Goal: Information Seeking & Learning: Learn about a topic

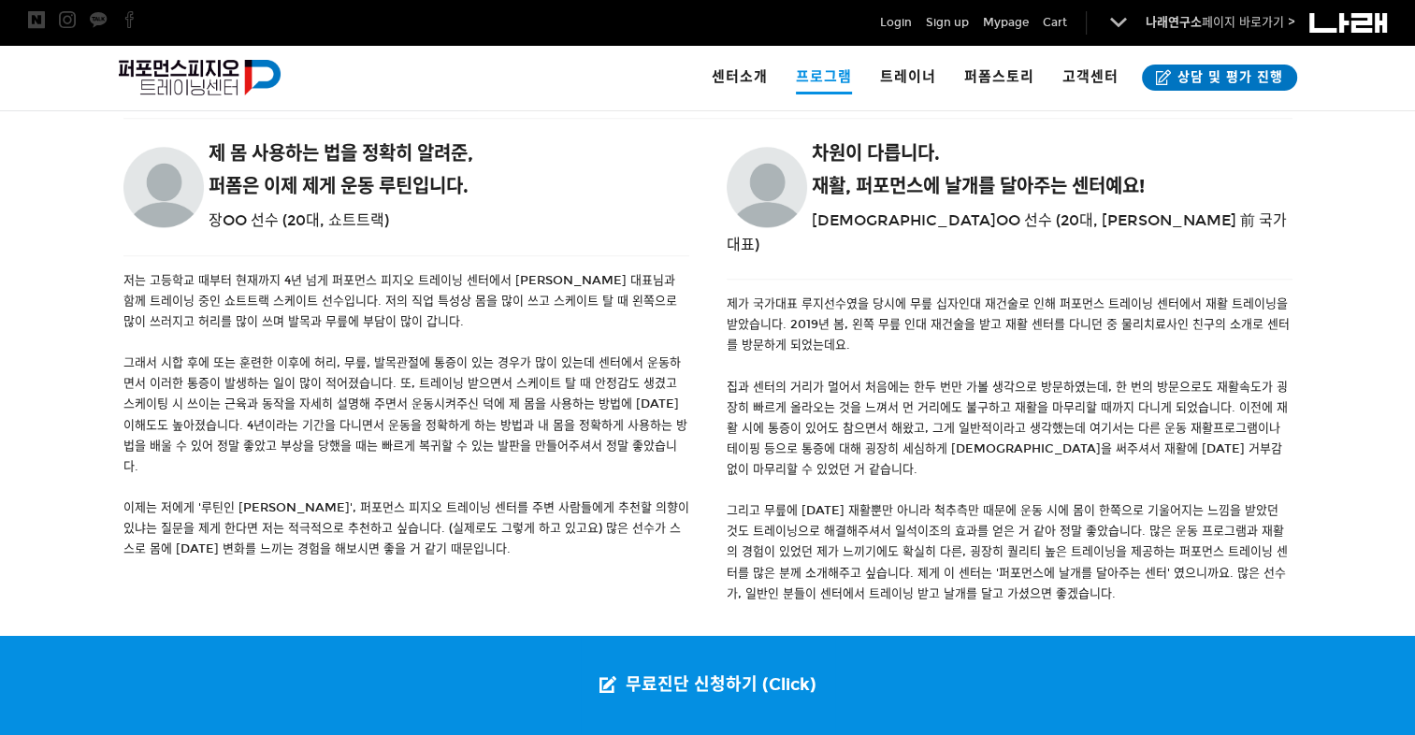
scroll to position [2161, 0]
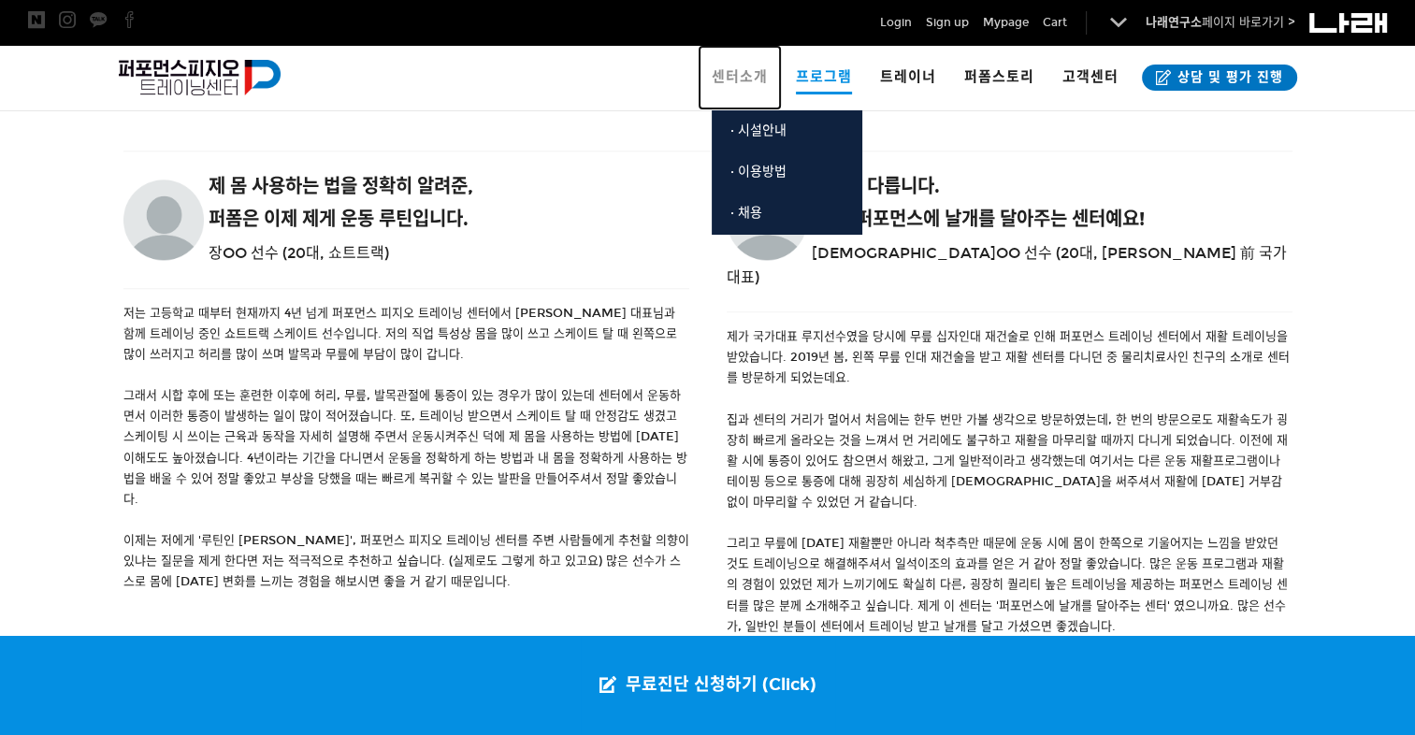
click at [737, 77] on span "센터소개" at bounding box center [739, 76] width 56 height 17
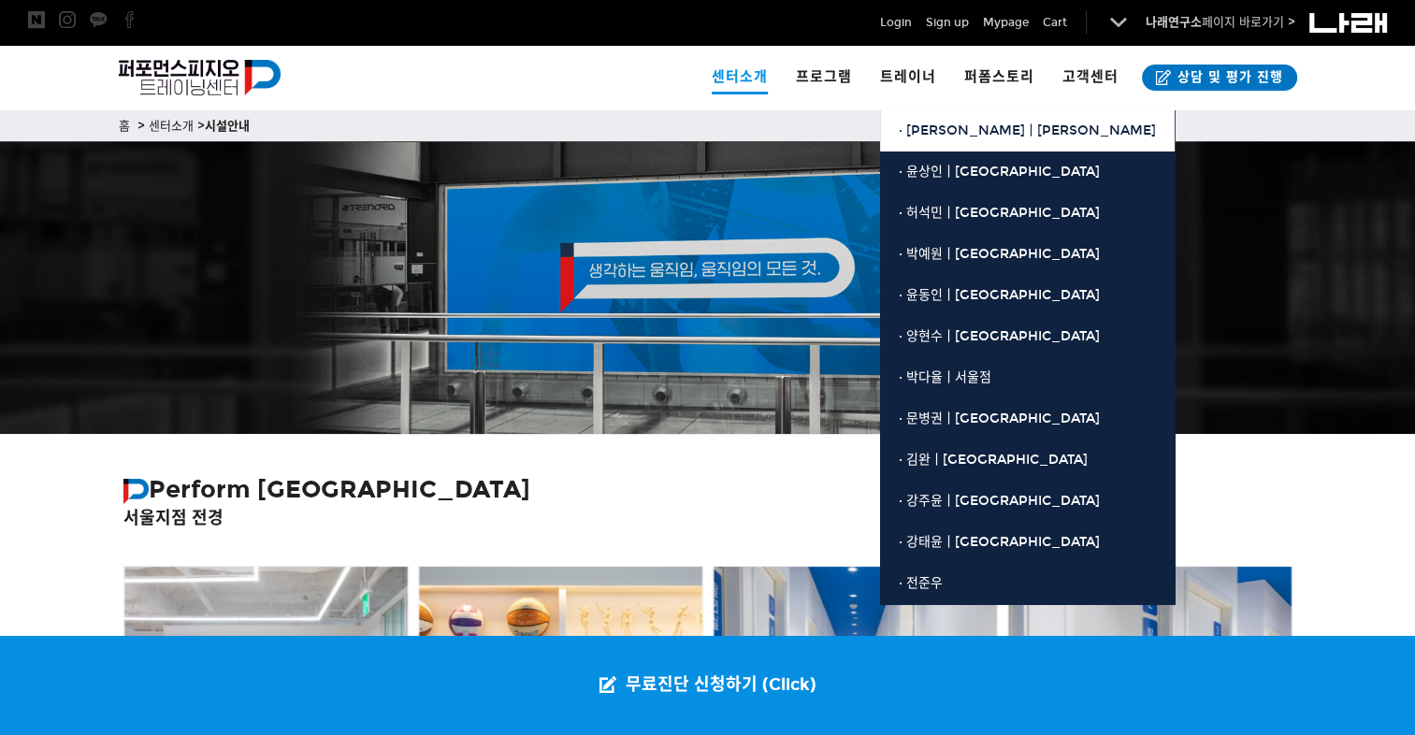
click at [926, 129] on span "· [PERSON_NAME]ㅣ[PERSON_NAME]" at bounding box center [1026, 130] width 257 height 16
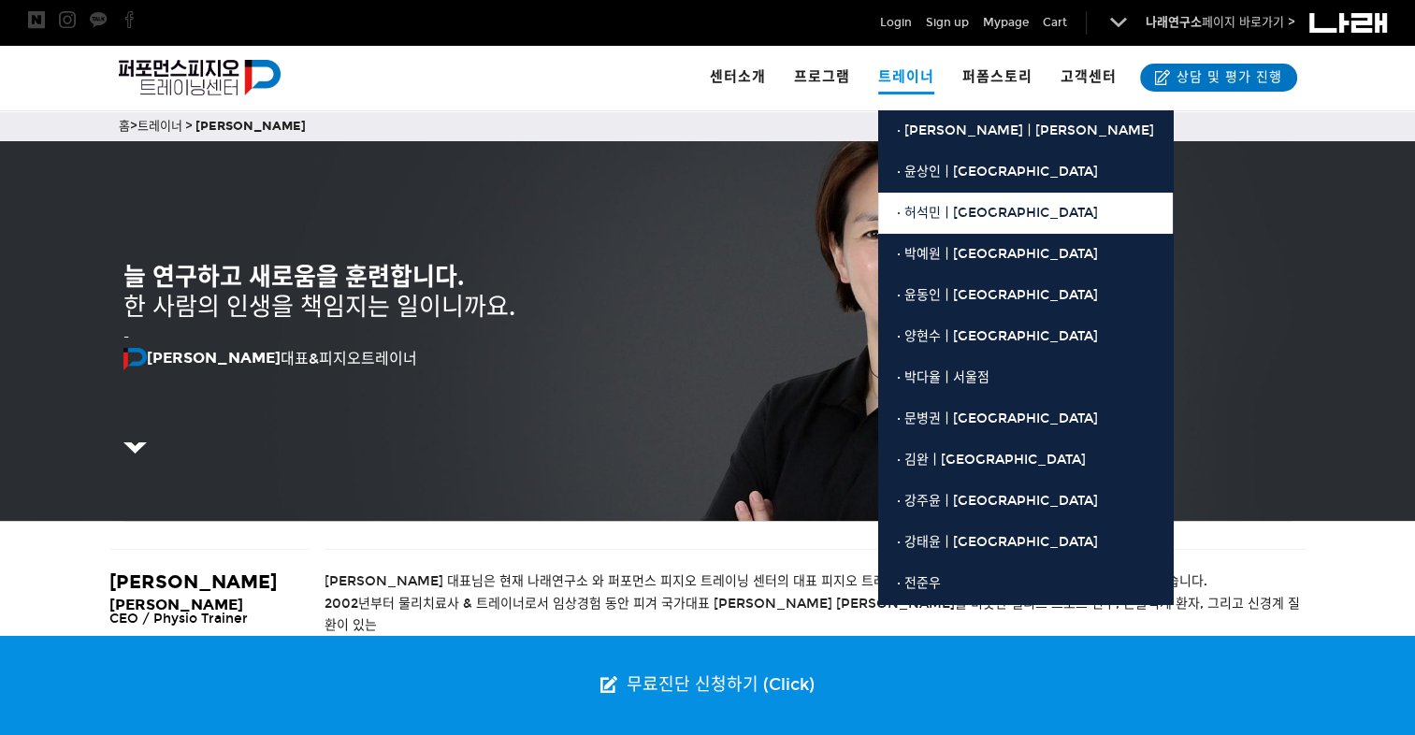
click at [924, 223] on link "· 허석민ㅣ[GEOGRAPHIC_DATA]" at bounding box center [1025, 213] width 294 height 41
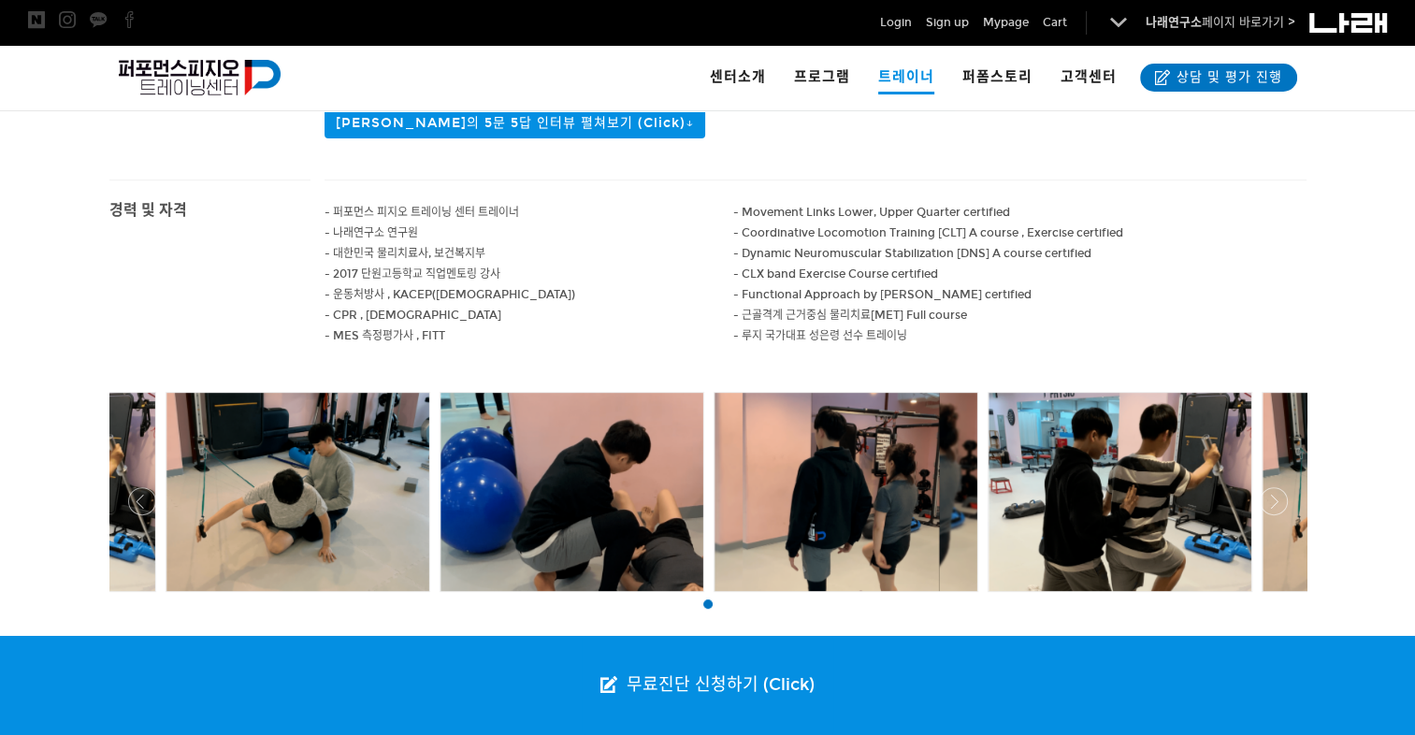
scroll to position [575, 0]
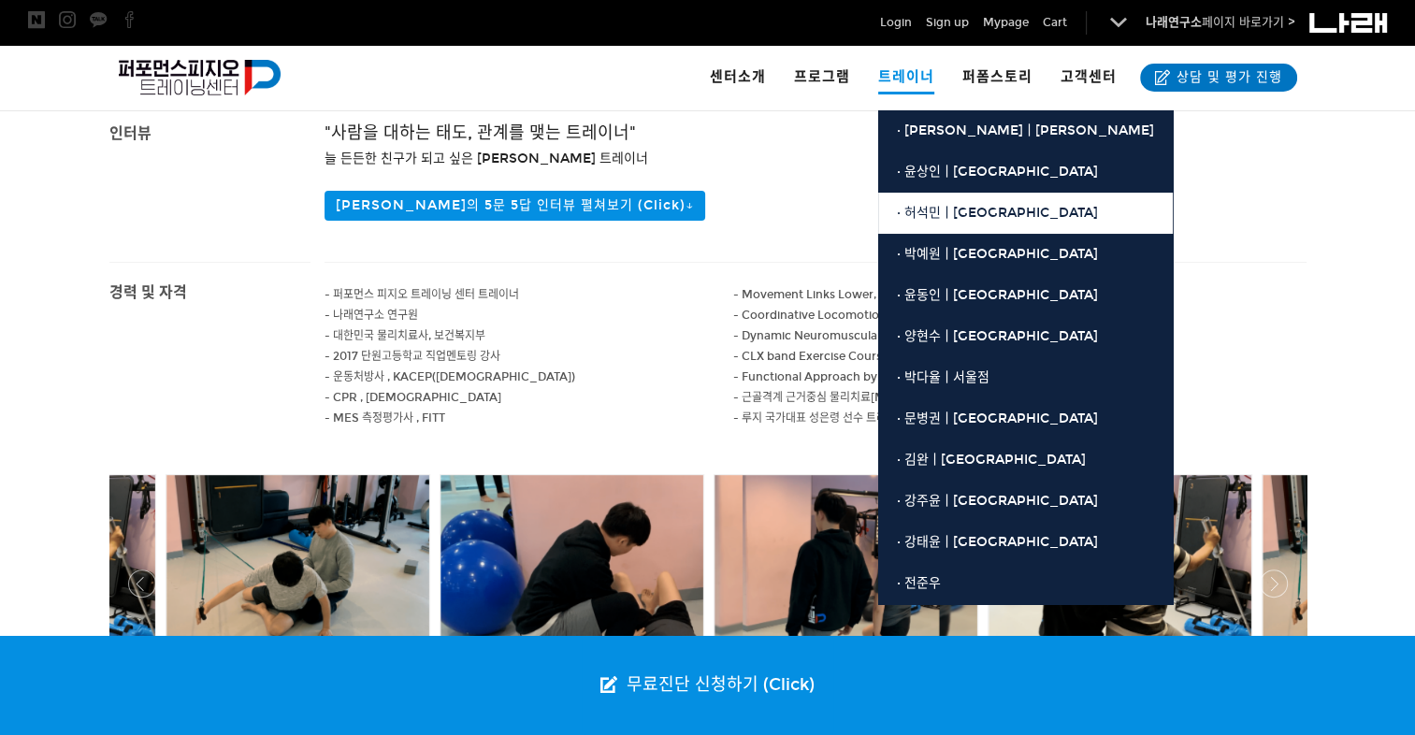
click at [909, 204] on link "· 허석민ㅣ[GEOGRAPHIC_DATA]" at bounding box center [1025, 213] width 294 height 41
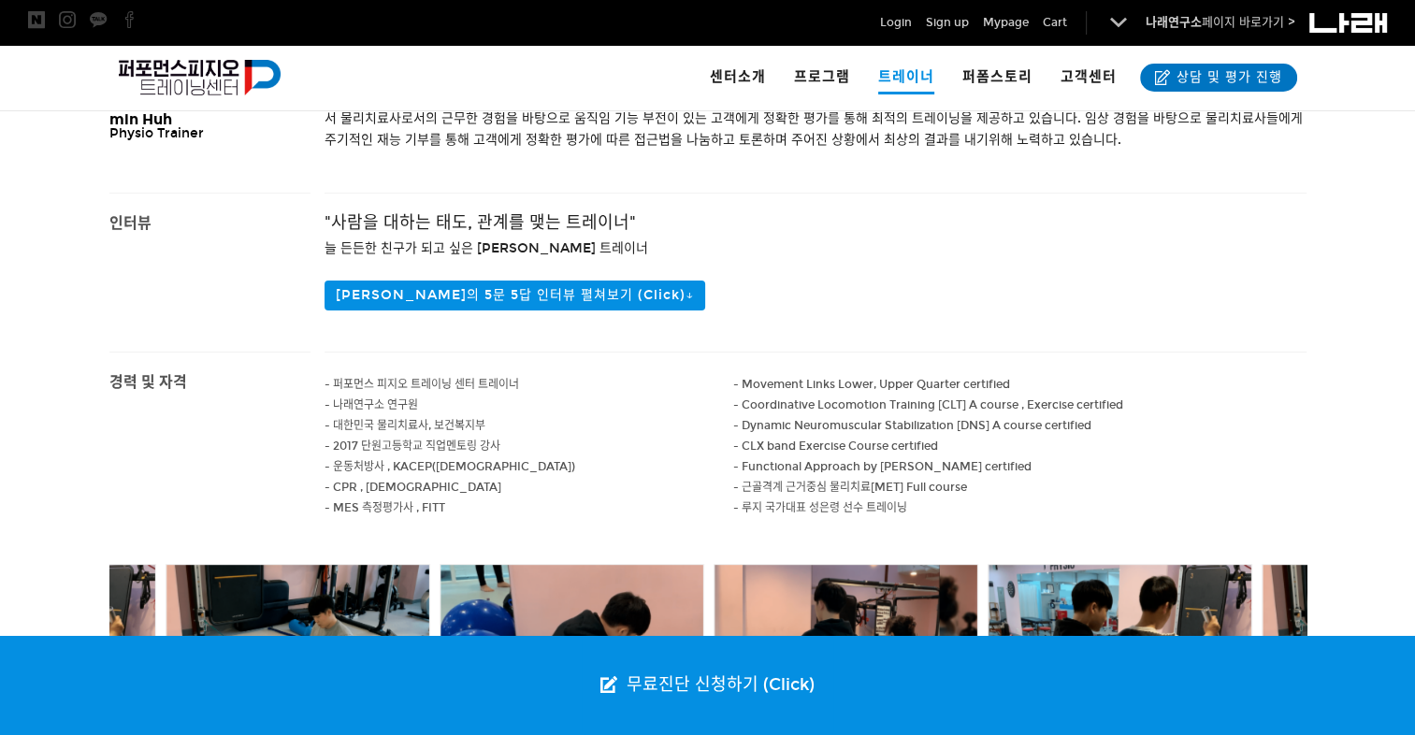
scroll to position [486, 0]
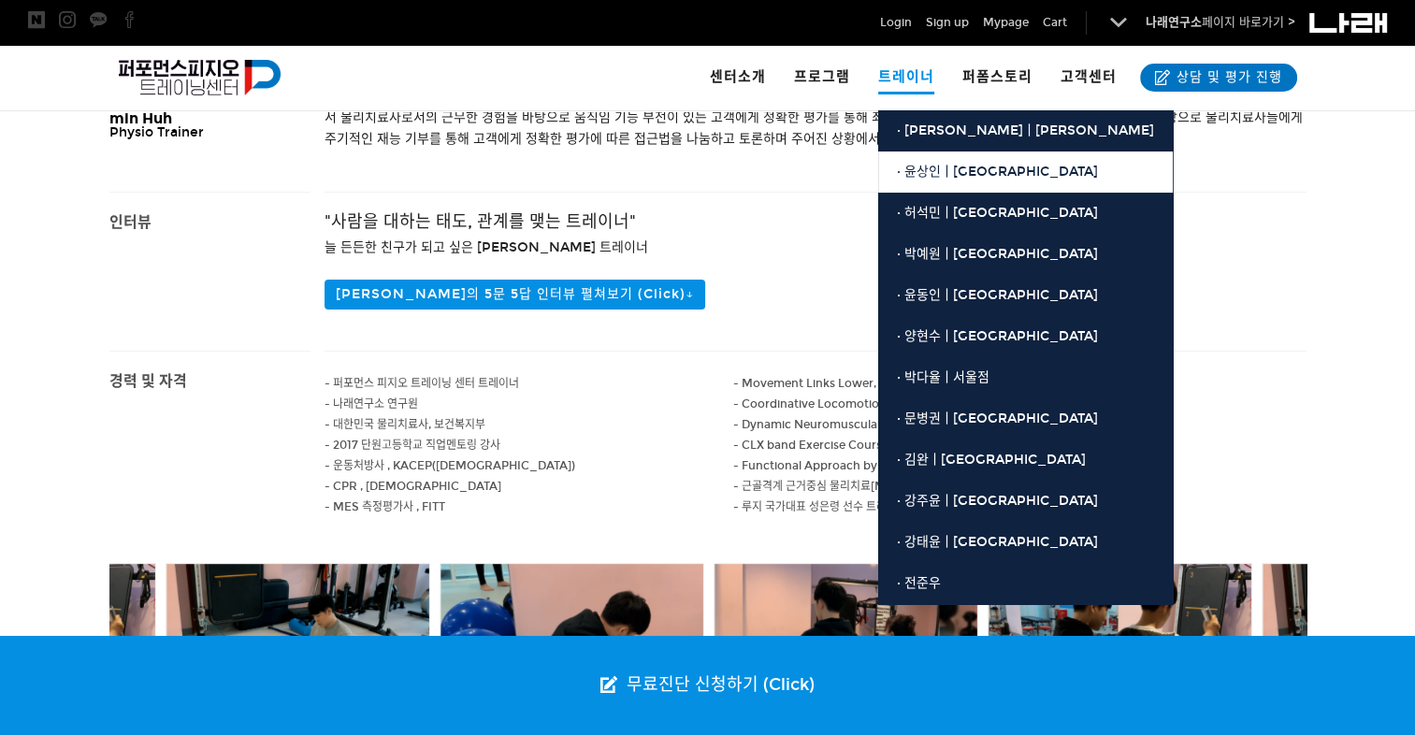
click at [932, 169] on span "· 윤상인ㅣ[GEOGRAPHIC_DATA]" at bounding box center [997, 172] width 201 height 16
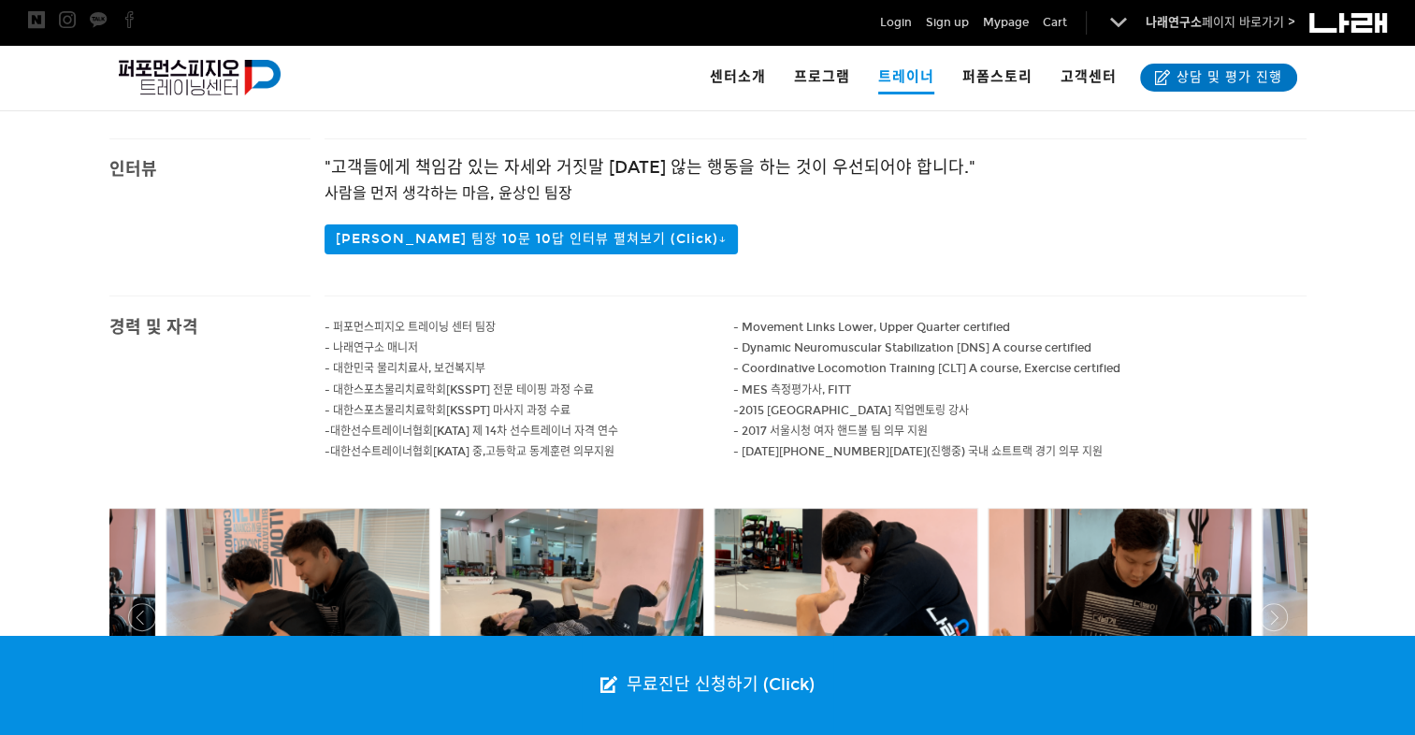
scroll to position [557, 0]
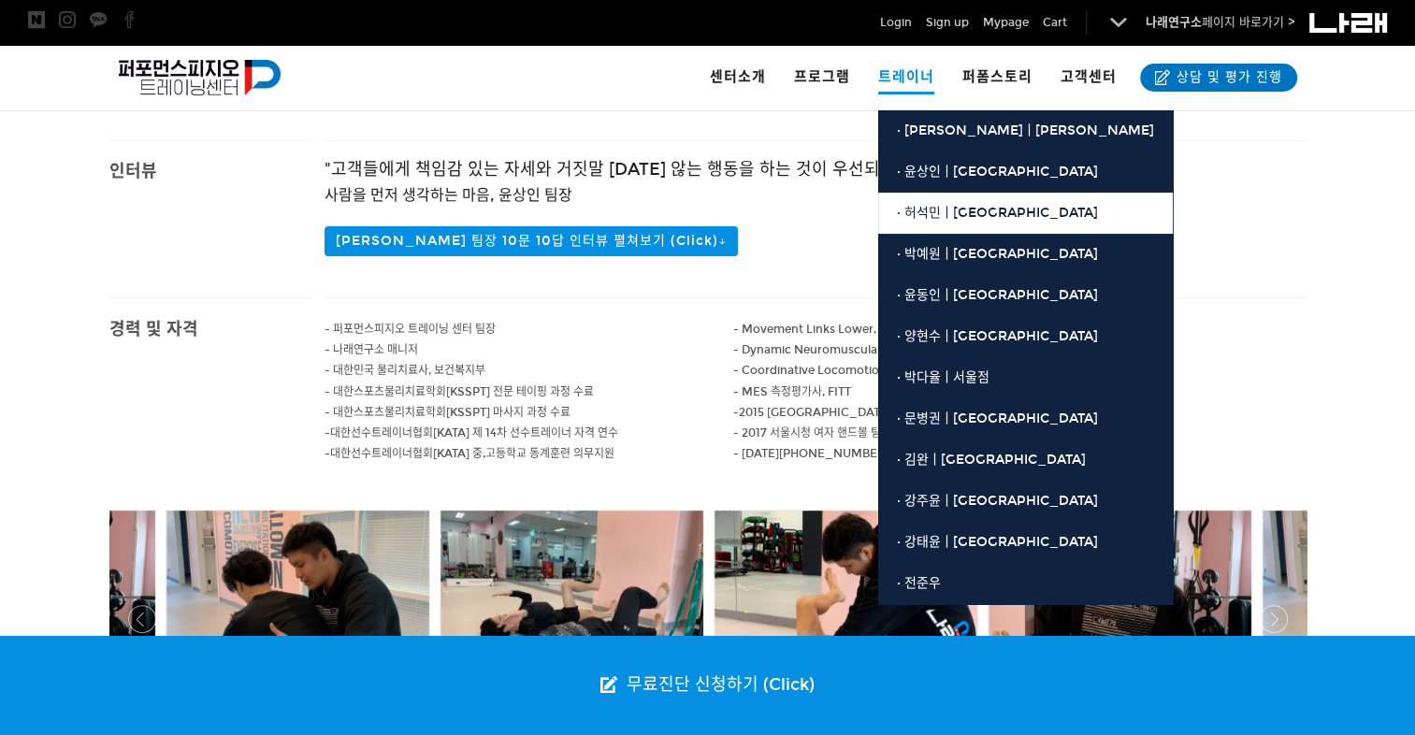
click at [932, 219] on span "· 허석민ㅣ[GEOGRAPHIC_DATA]" at bounding box center [997, 213] width 201 height 16
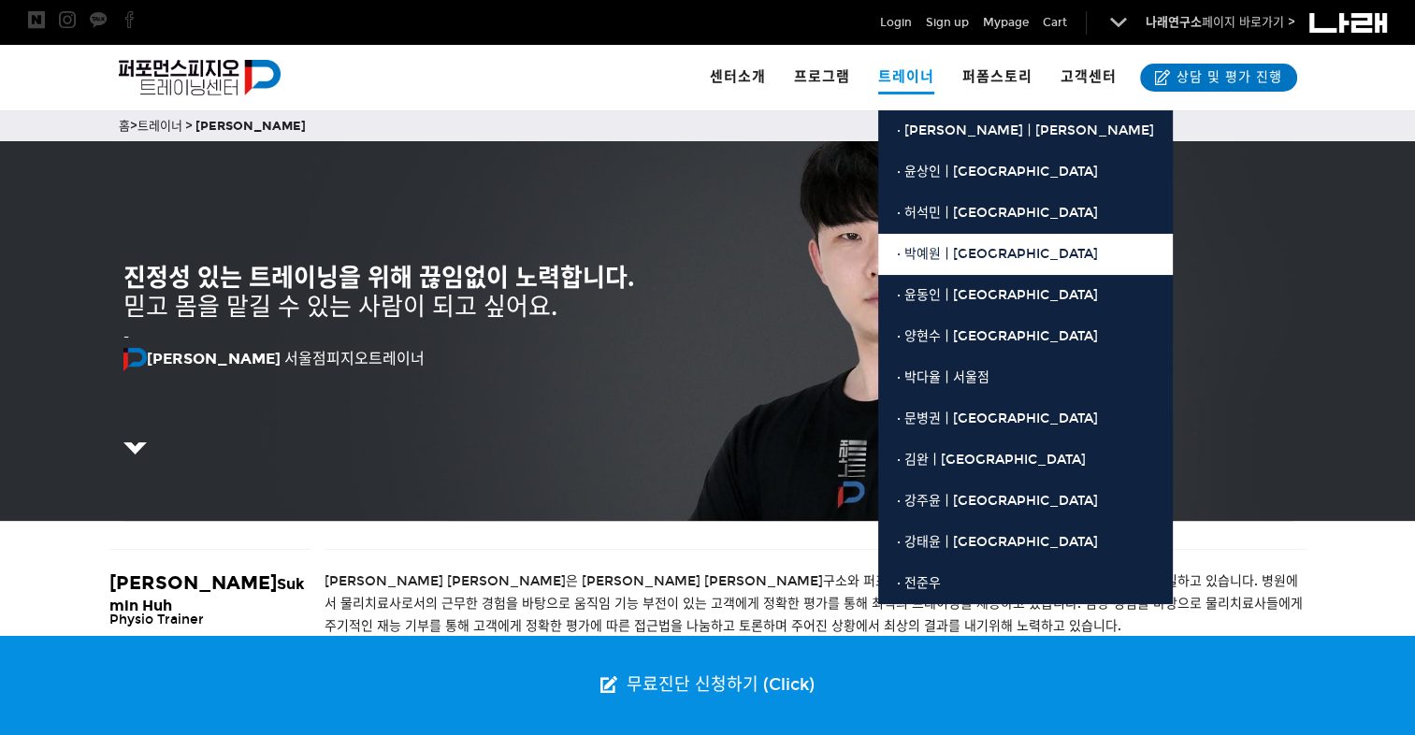
click at [928, 238] on link "· 박예원ㅣ[GEOGRAPHIC_DATA]" at bounding box center [1025, 254] width 294 height 41
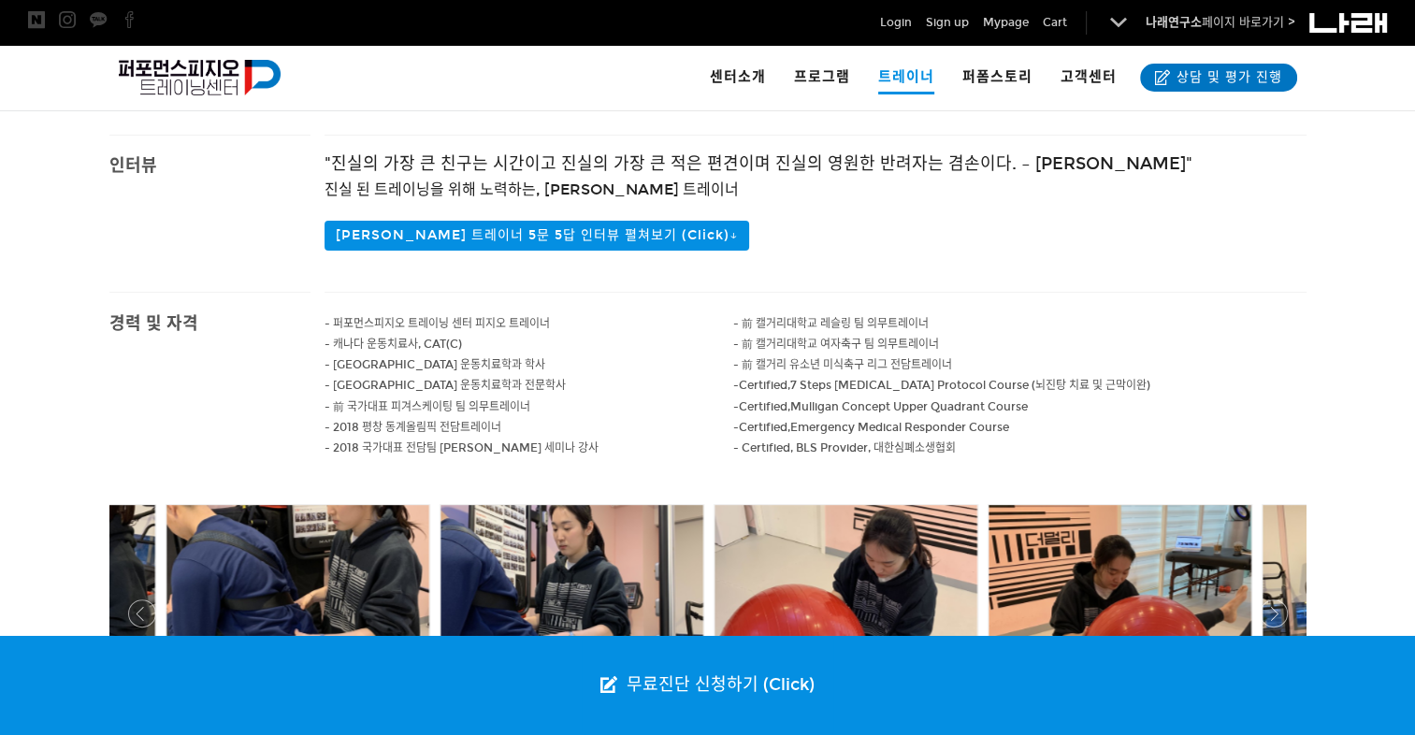
scroll to position [557, 0]
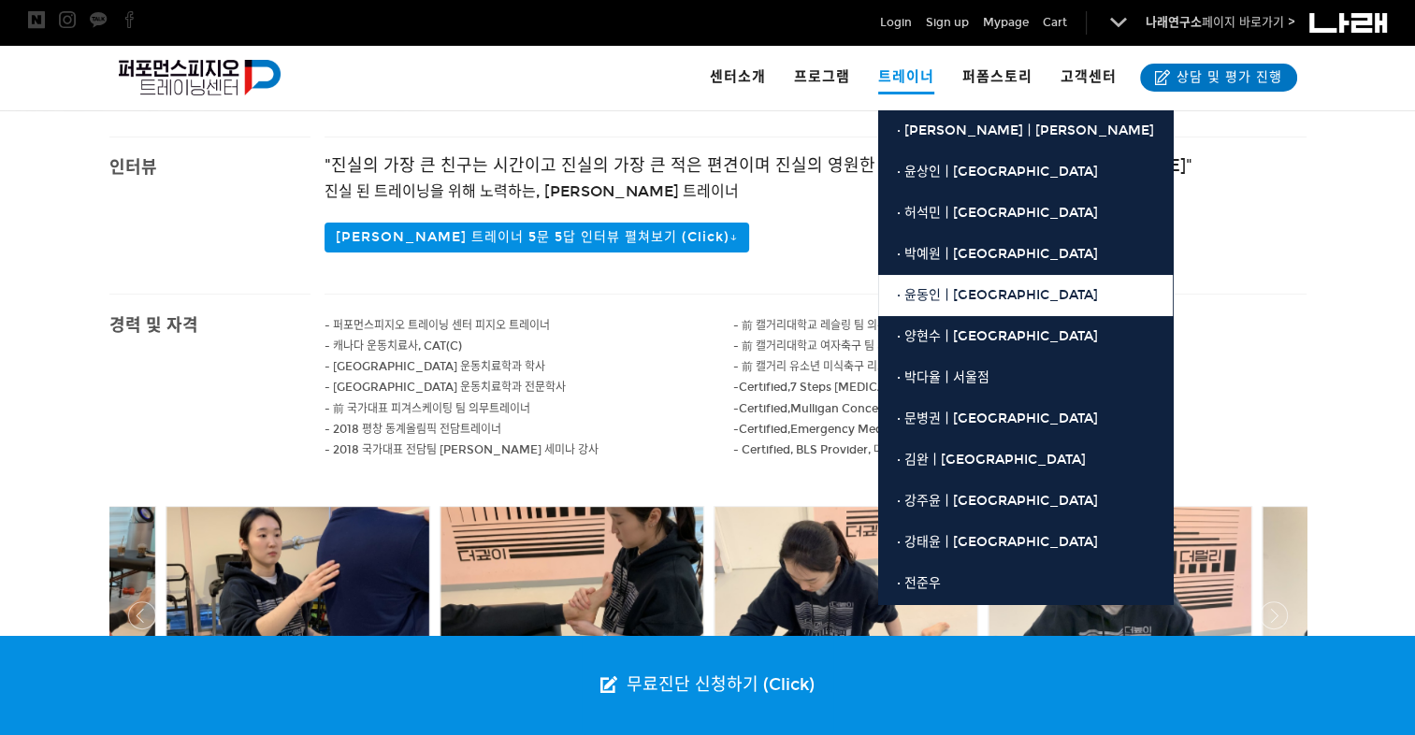
click at [932, 295] on span "· 윤동인ㅣ[GEOGRAPHIC_DATA]" at bounding box center [997, 295] width 201 height 16
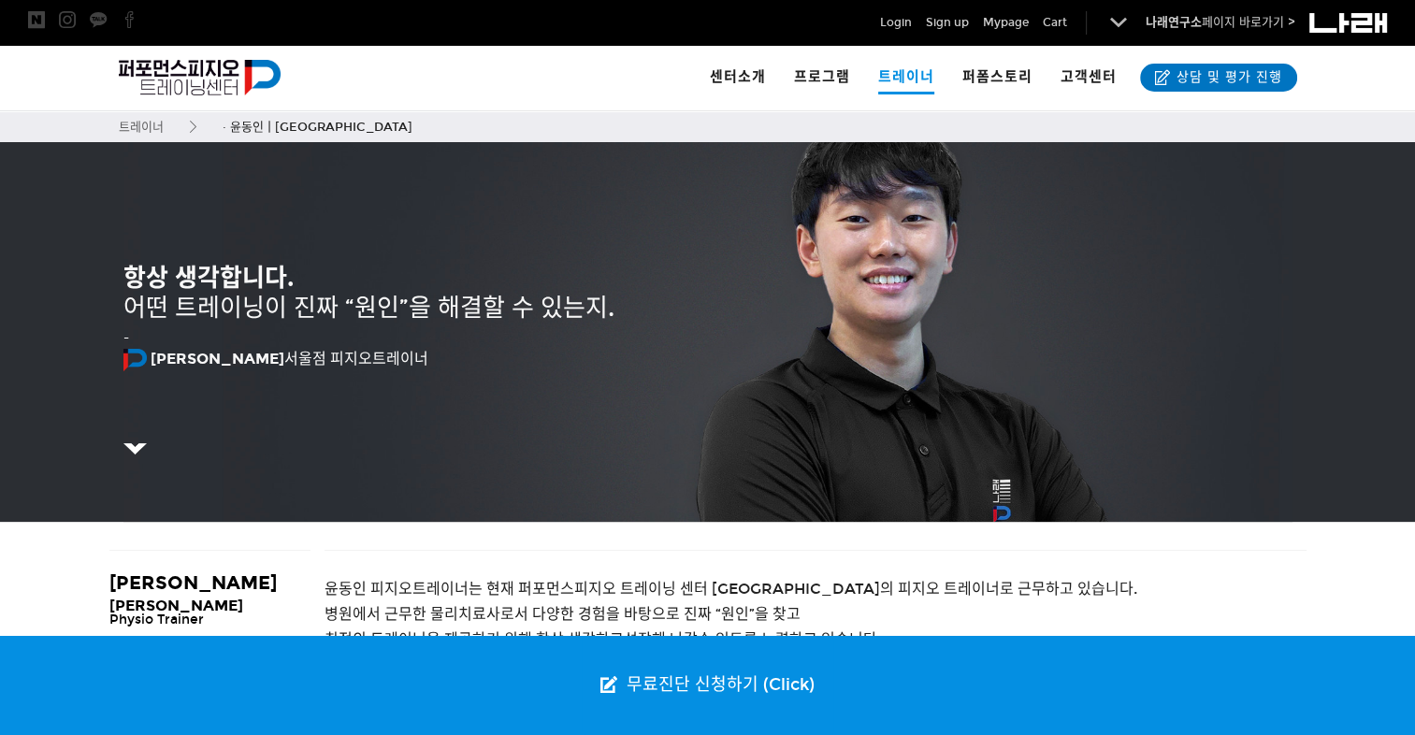
scroll to position [550, 0]
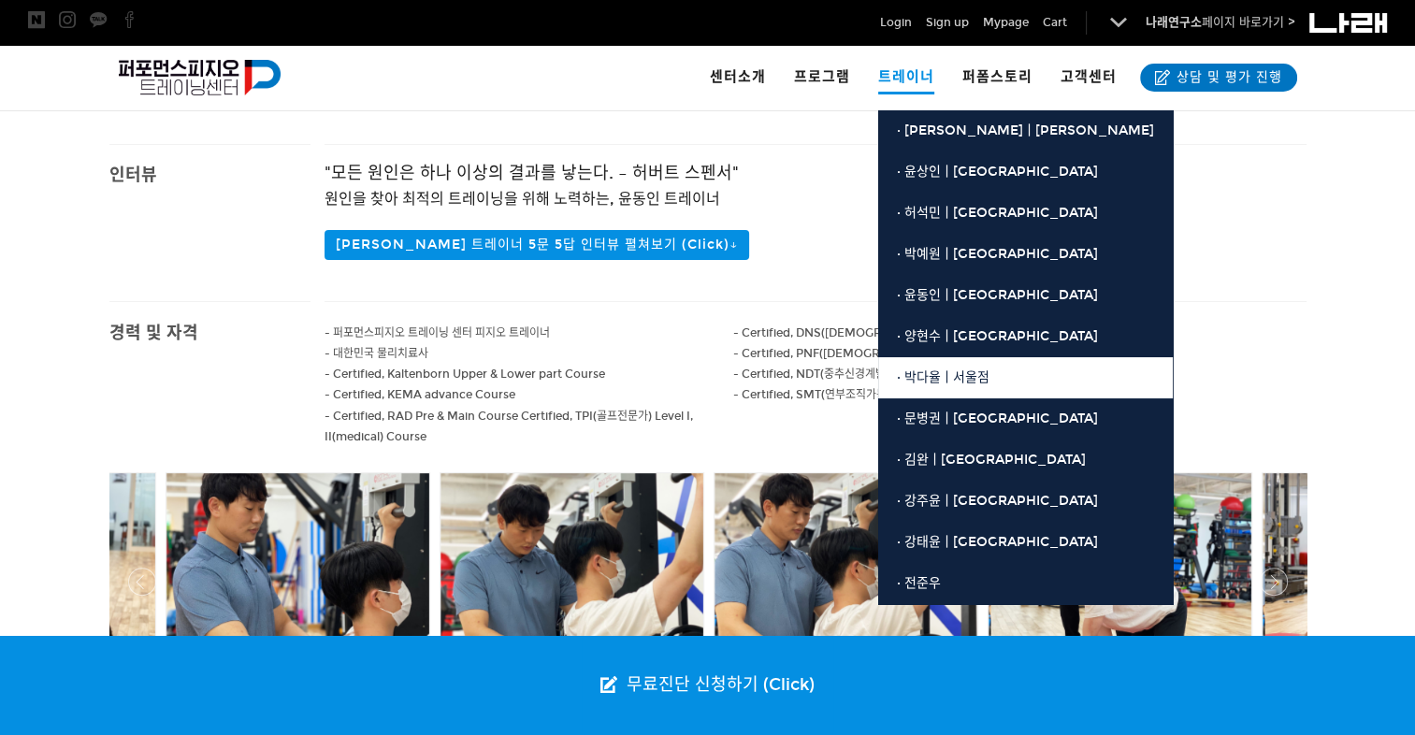
click at [927, 390] on link "· 박다율ㅣ서울점" at bounding box center [1025, 377] width 294 height 41
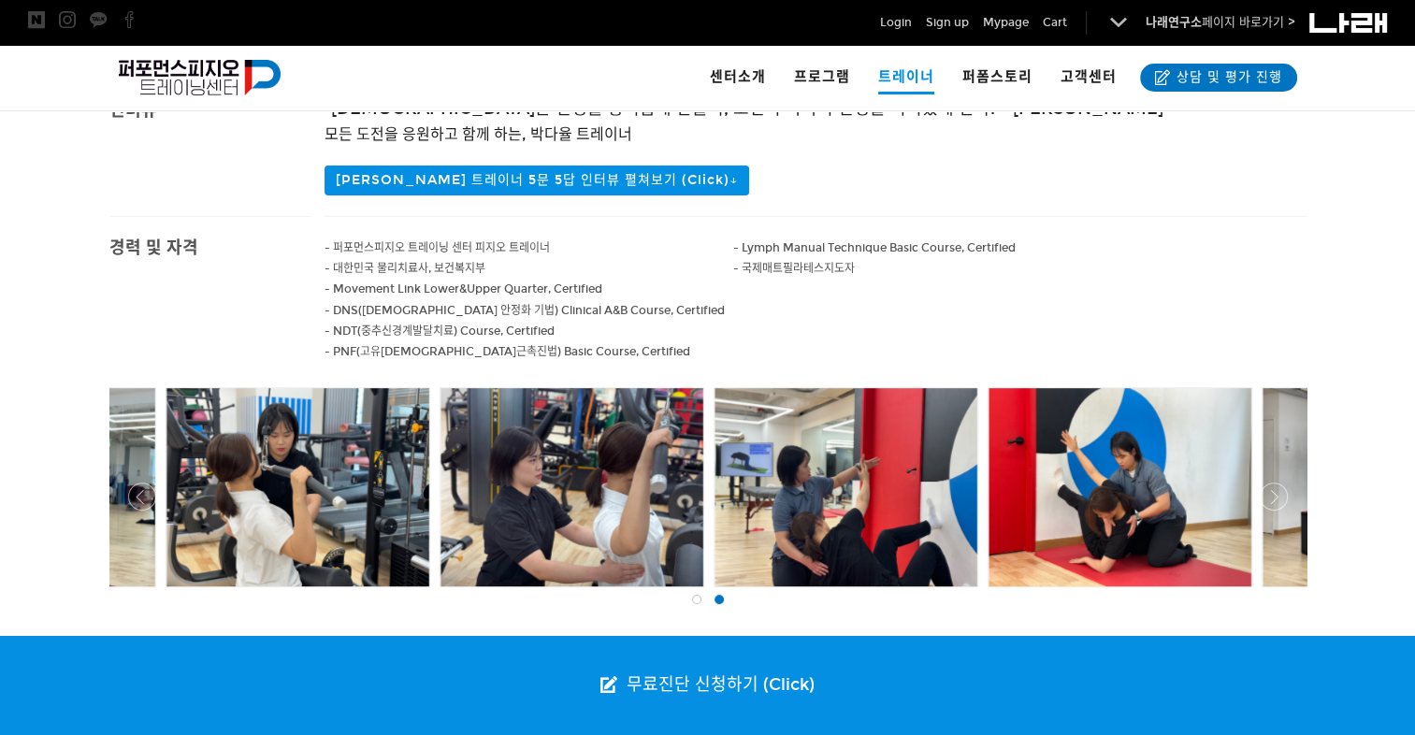
scroll to position [610, 0]
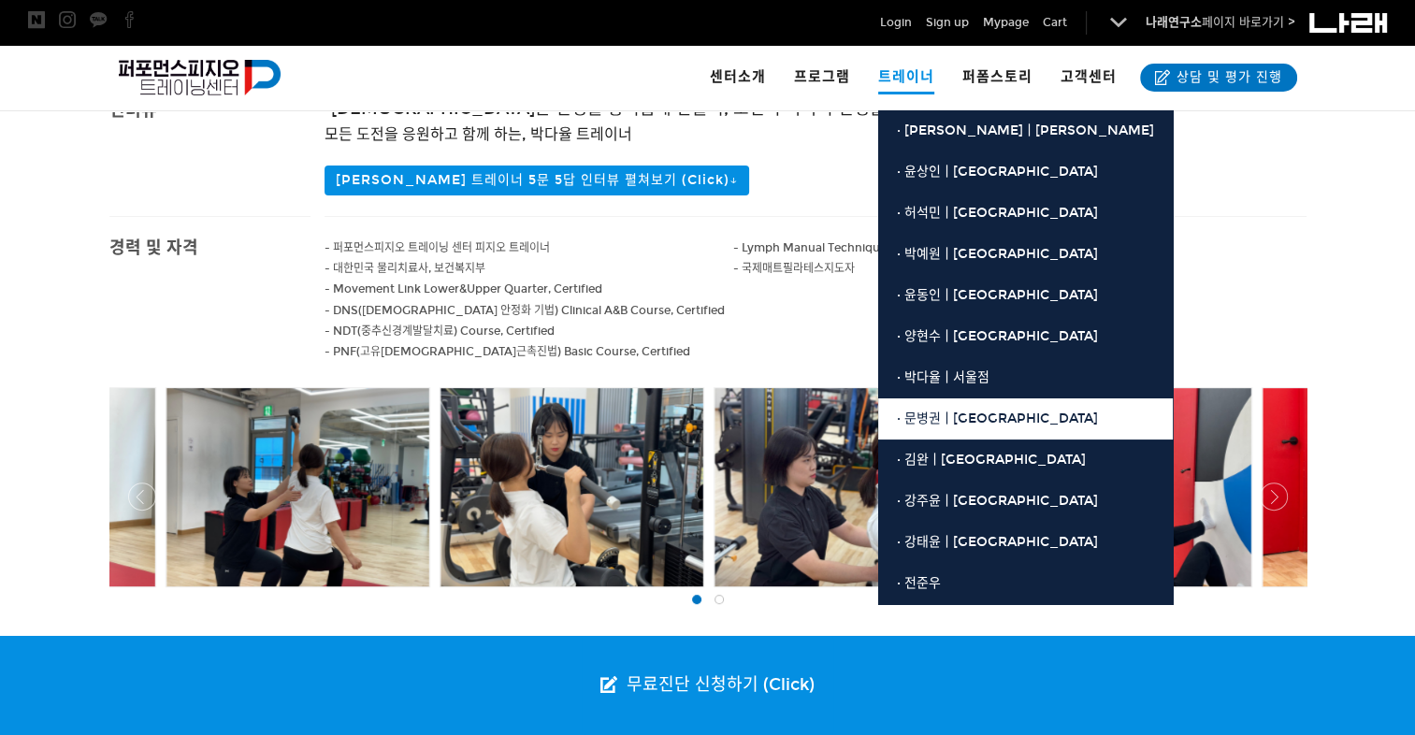
click at [945, 426] on link "· 문병권ㅣ[GEOGRAPHIC_DATA]" at bounding box center [1025, 418] width 294 height 41
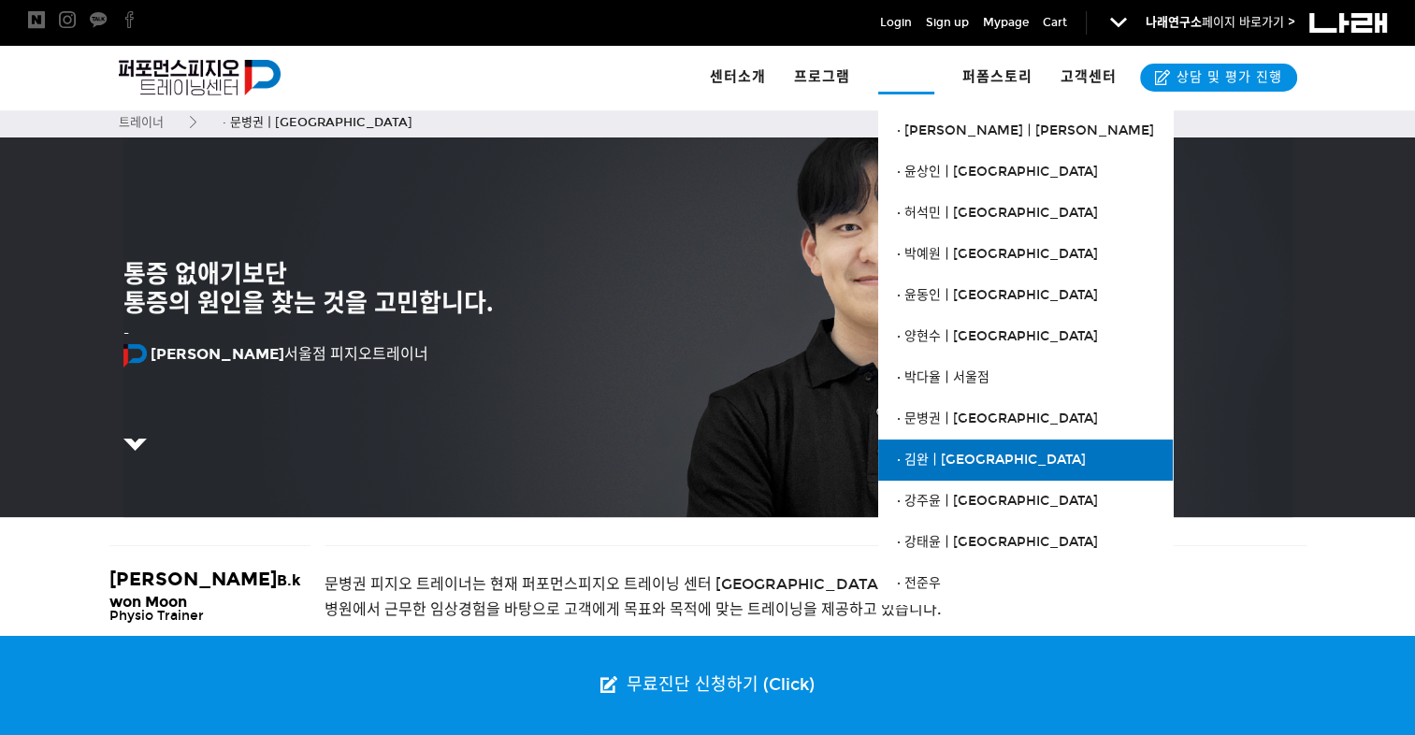
click at [943, 465] on span "· 김완ㅣ[GEOGRAPHIC_DATA]" at bounding box center [991, 460] width 189 height 16
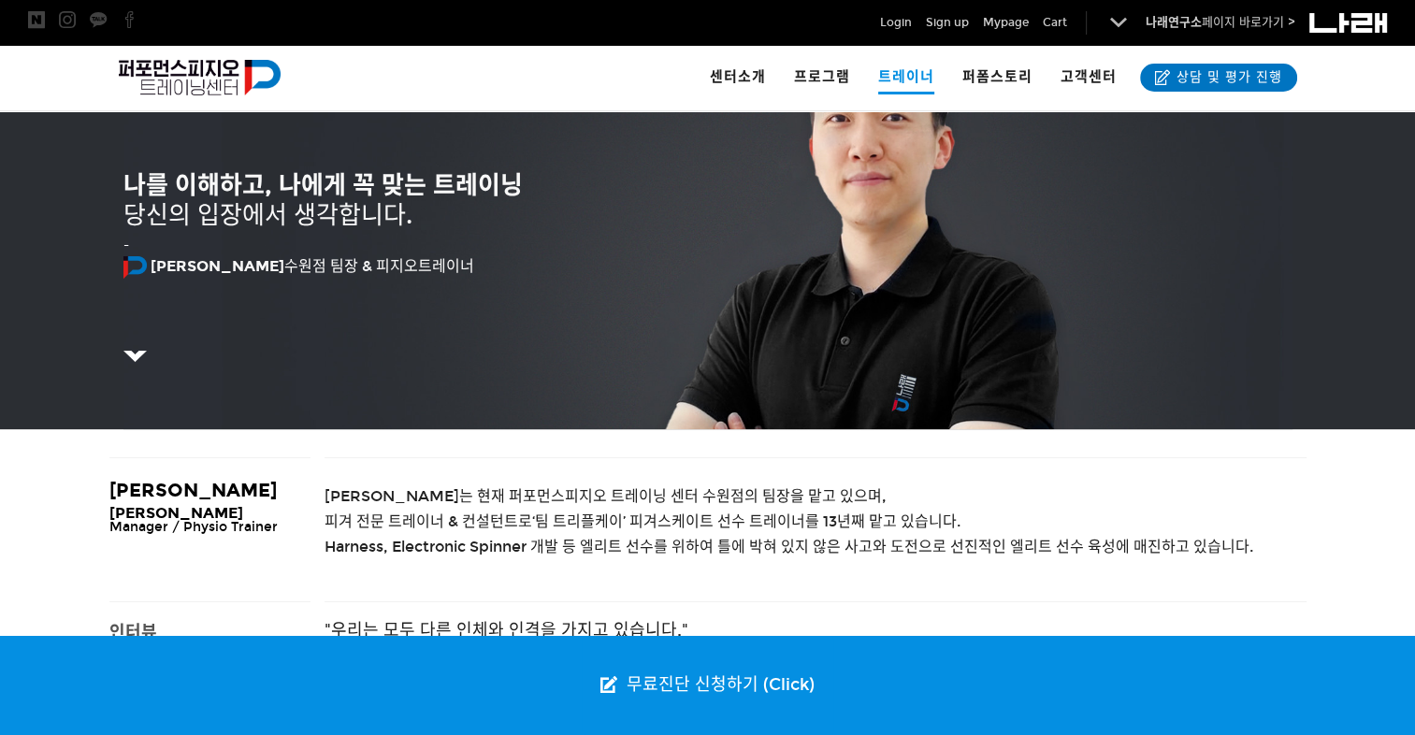
scroll to position [86, 0]
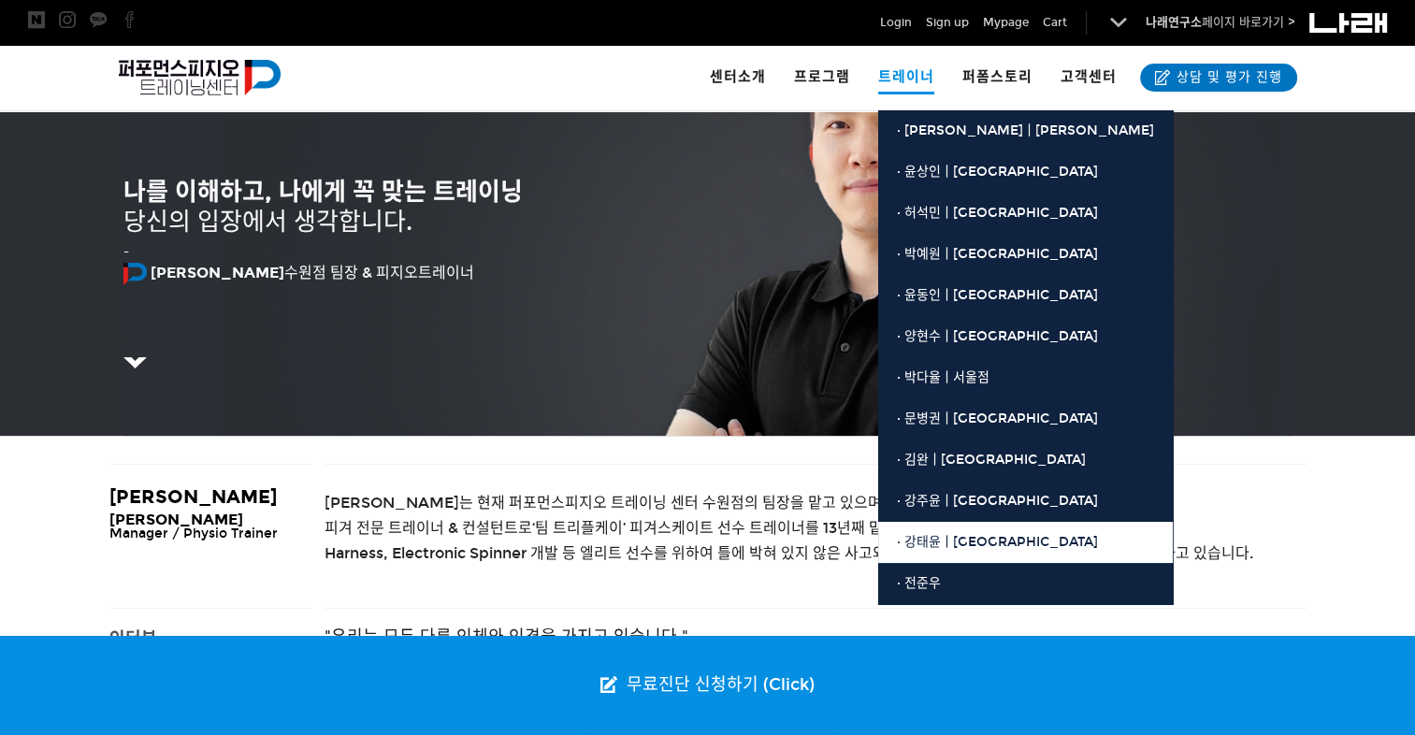
click at [950, 543] on span "· 강태윤ㅣ[GEOGRAPHIC_DATA]" at bounding box center [997, 542] width 201 height 16
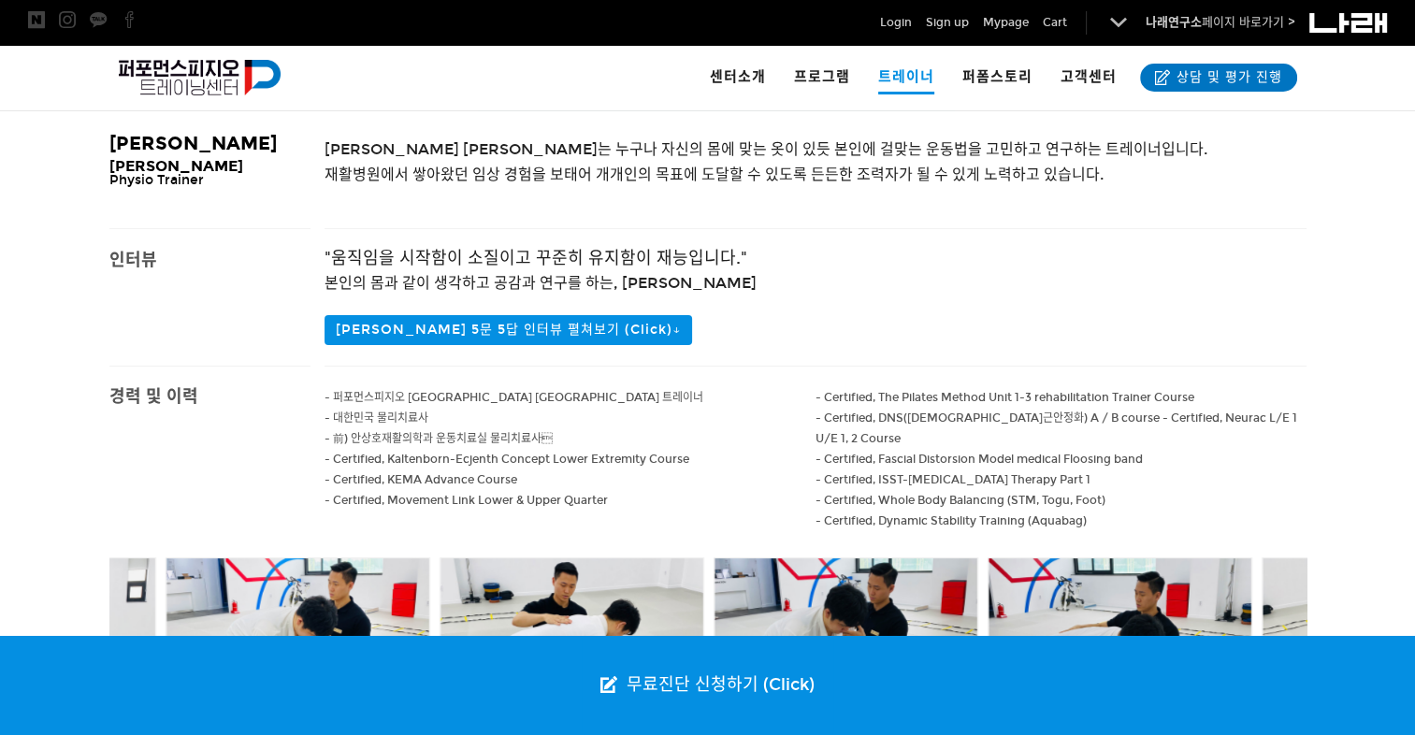
scroll to position [438, 0]
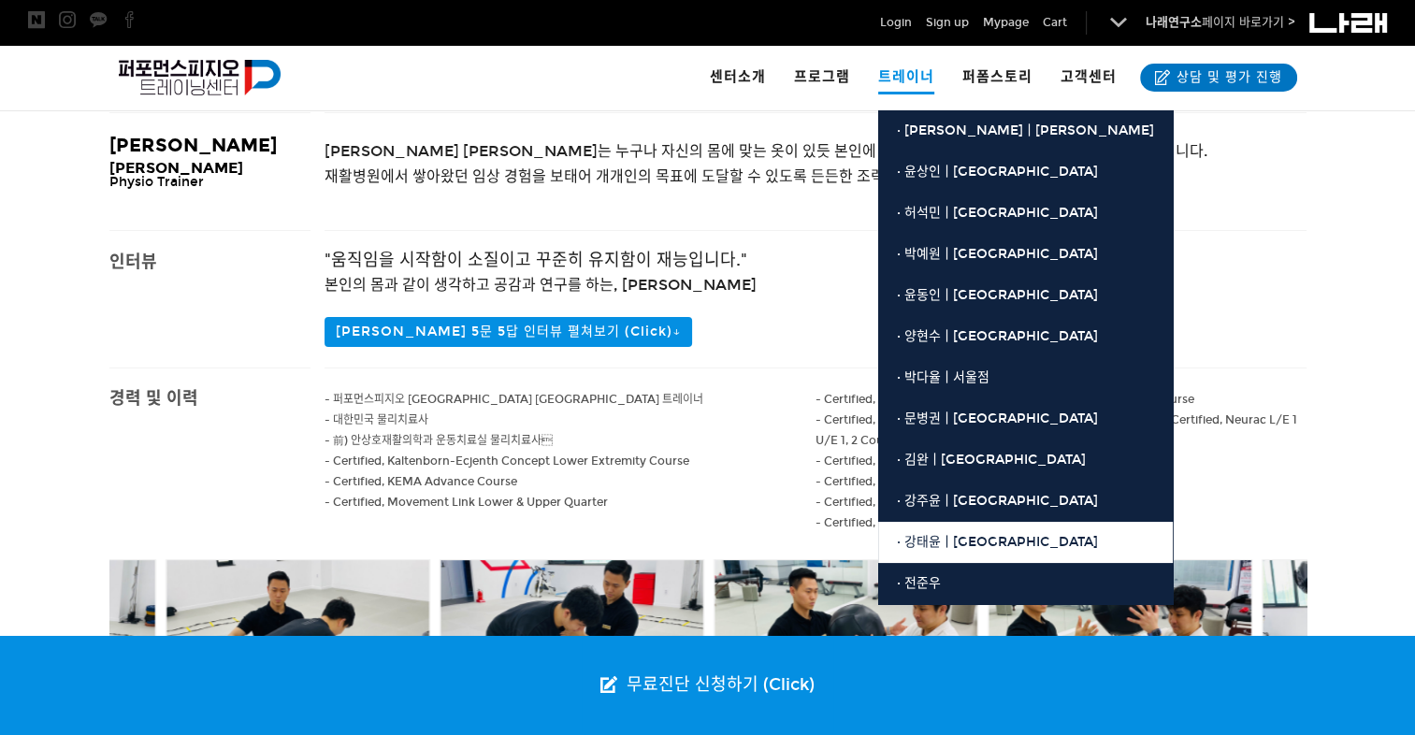
click at [943, 537] on span "· 강태윤ㅣ[GEOGRAPHIC_DATA]" at bounding box center [997, 542] width 201 height 16
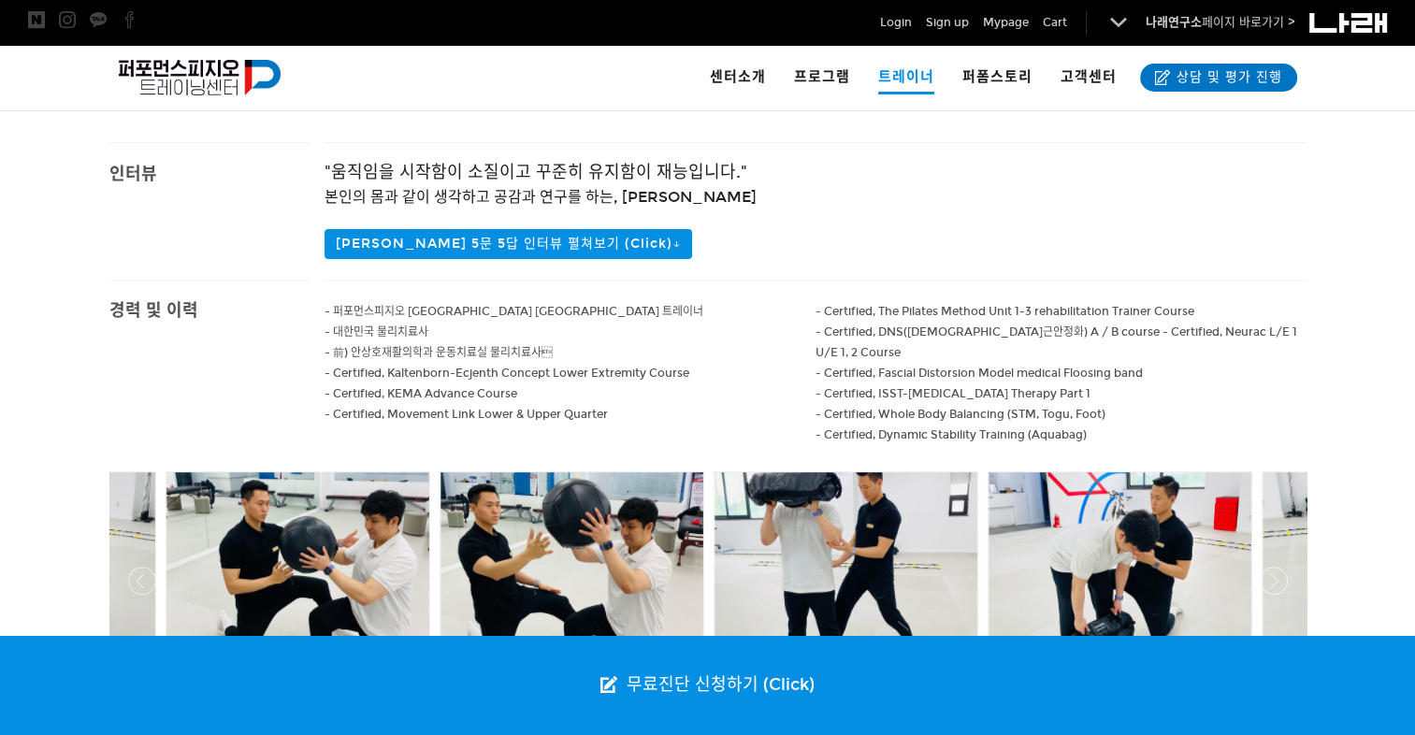
scroll to position [526, 0]
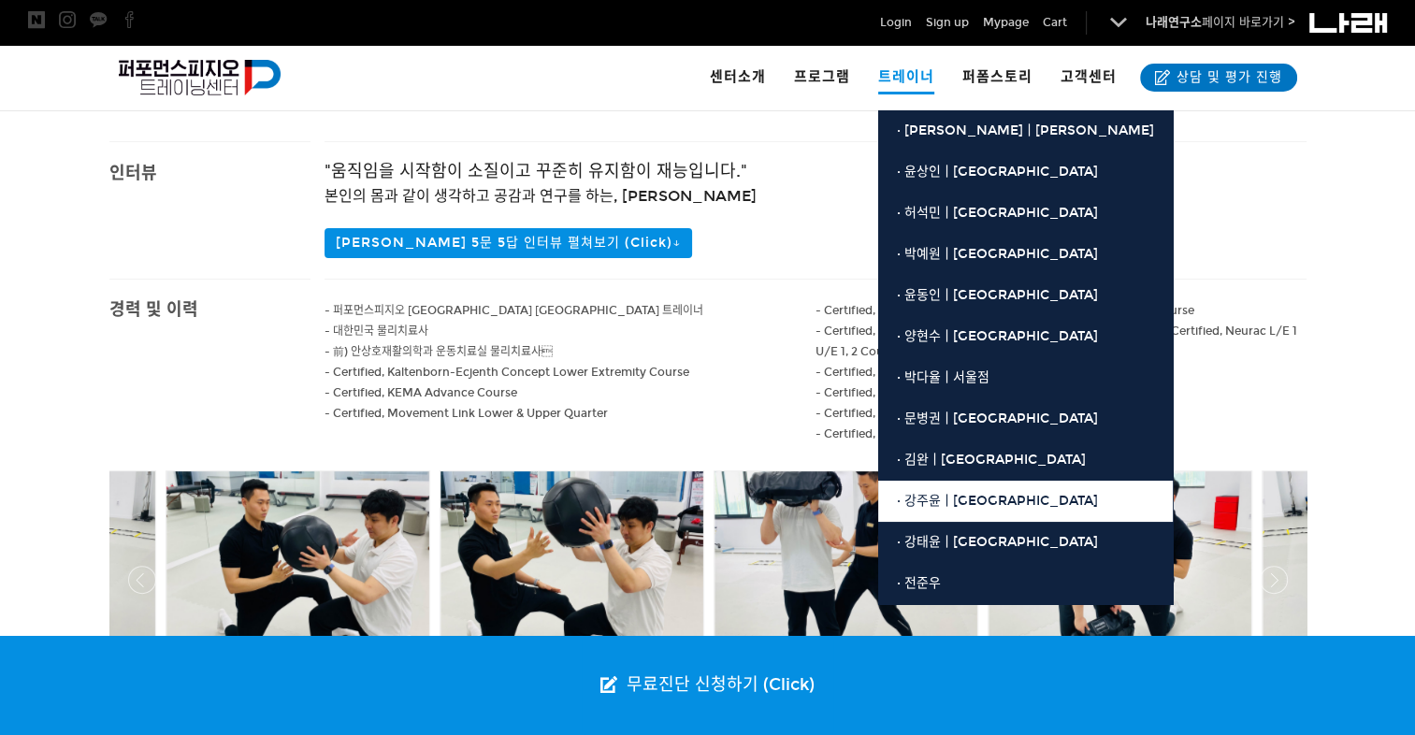
click at [936, 504] on span "· 강주윤ㅣ[GEOGRAPHIC_DATA]" at bounding box center [997, 501] width 201 height 16
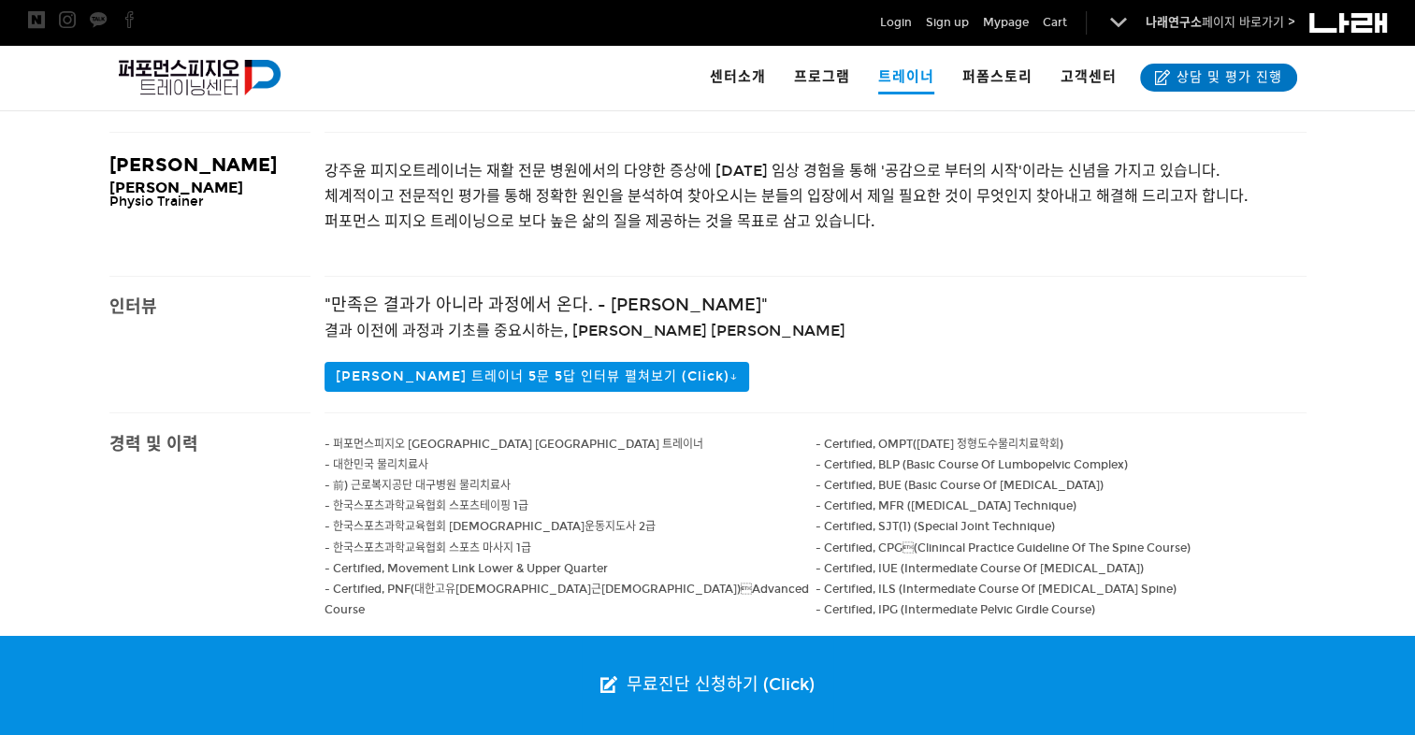
scroll to position [415, 0]
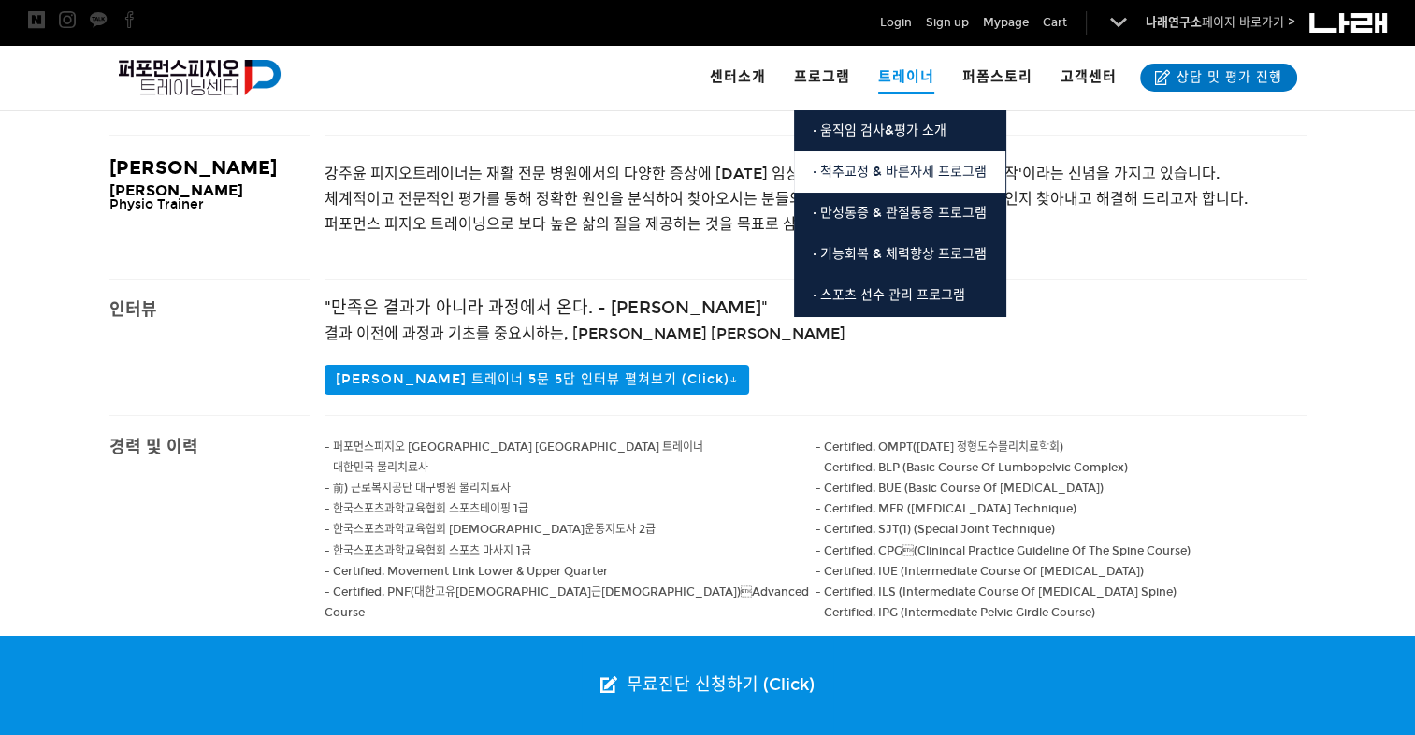
click at [850, 168] on span "· 척추교정 & 바른자세 프로그램" at bounding box center [899, 172] width 174 height 16
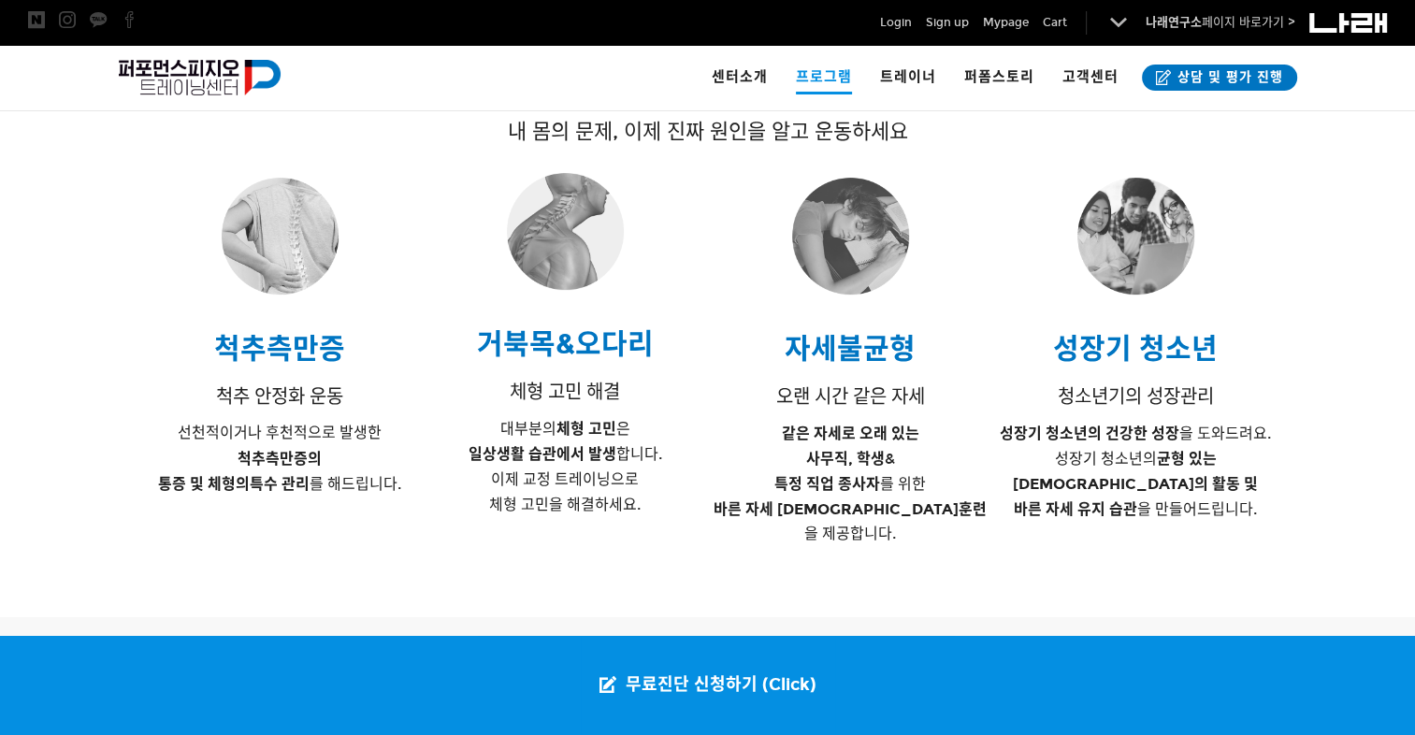
scroll to position [537, 0]
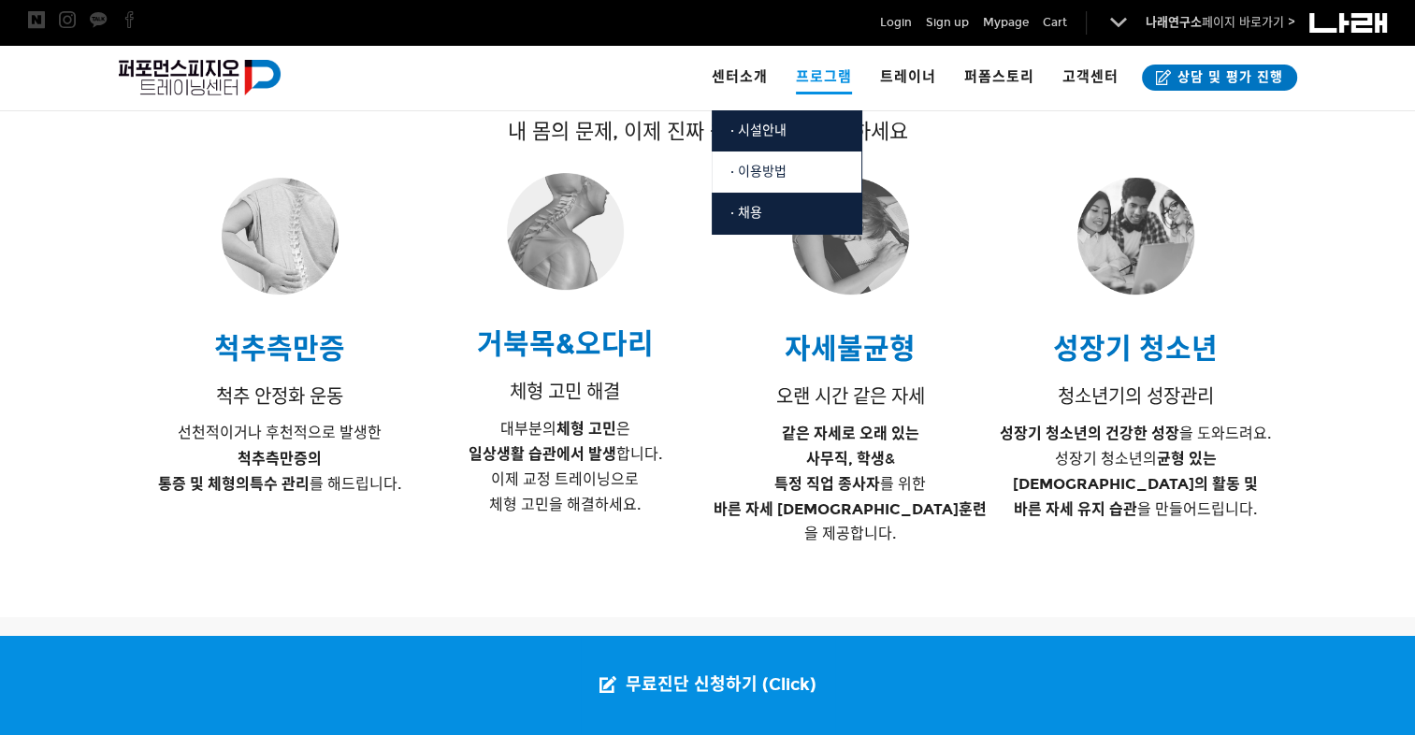
click at [773, 175] on span "· 이용방법" at bounding box center [758, 172] width 56 height 16
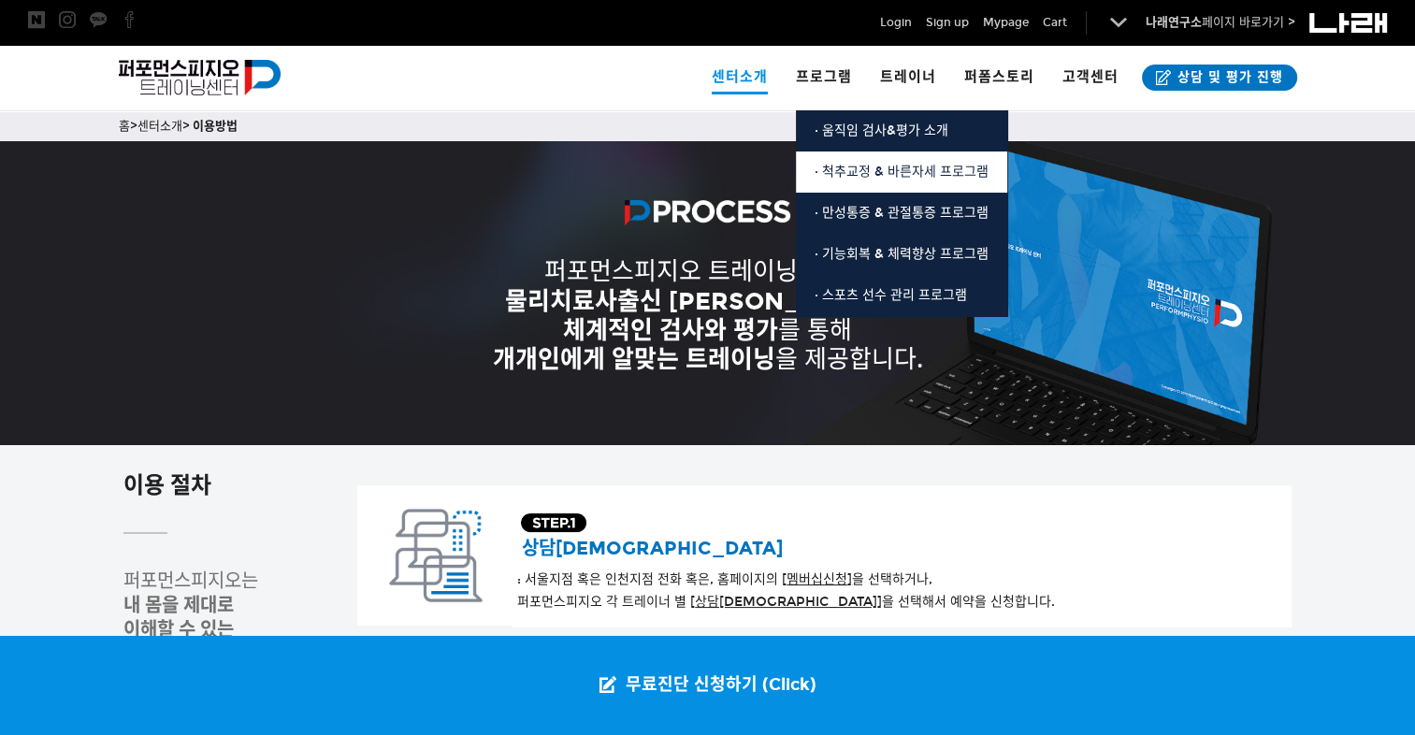
click at [843, 157] on link "· 척추교정 & 바른자세 프로그램" at bounding box center [901, 171] width 211 height 41
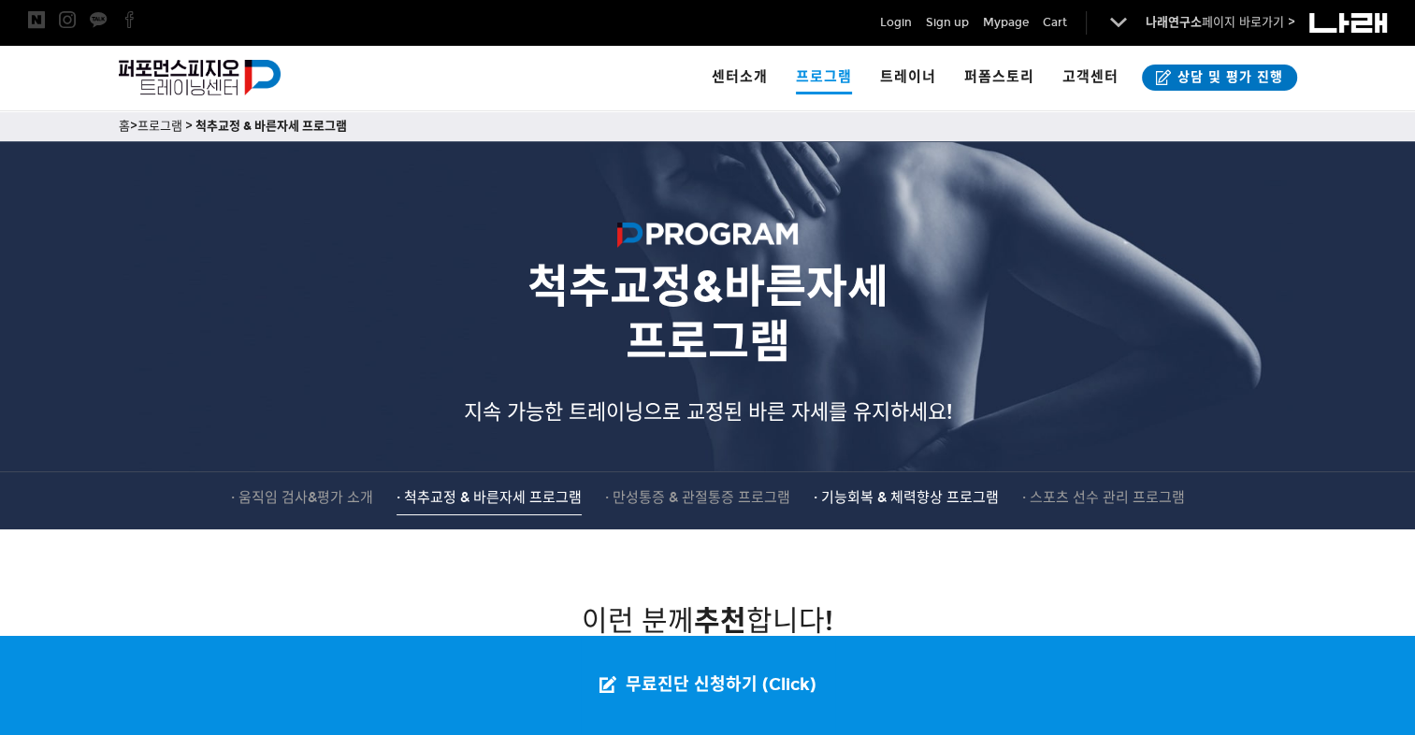
click at [881, 504] on link "· 기능회복 & 체력향상 프로그램" at bounding box center [905, 500] width 185 height 29
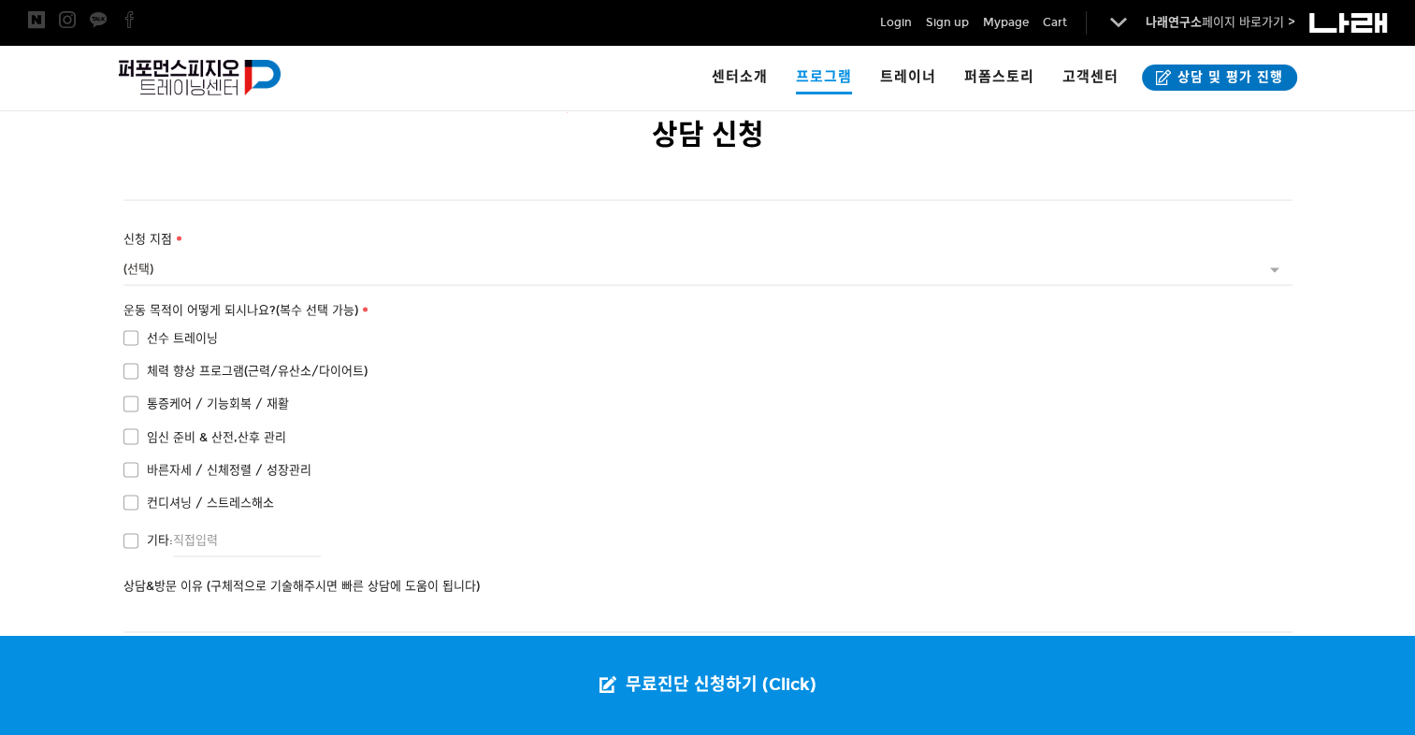
scroll to position [3583, 0]
